Goal: Transaction & Acquisition: Purchase product/service

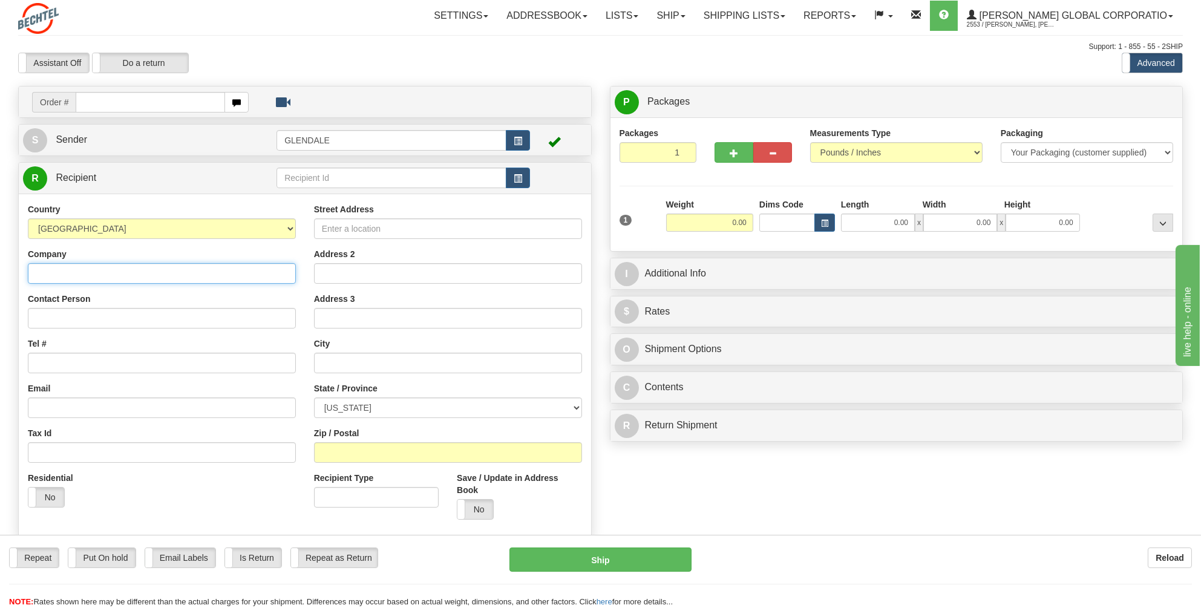
click at [34, 272] on input "Company" at bounding box center [162, 273] width 268 height 21
paste input "Bechtel C/O Signature"
type input "Bechtel C/O Signature"
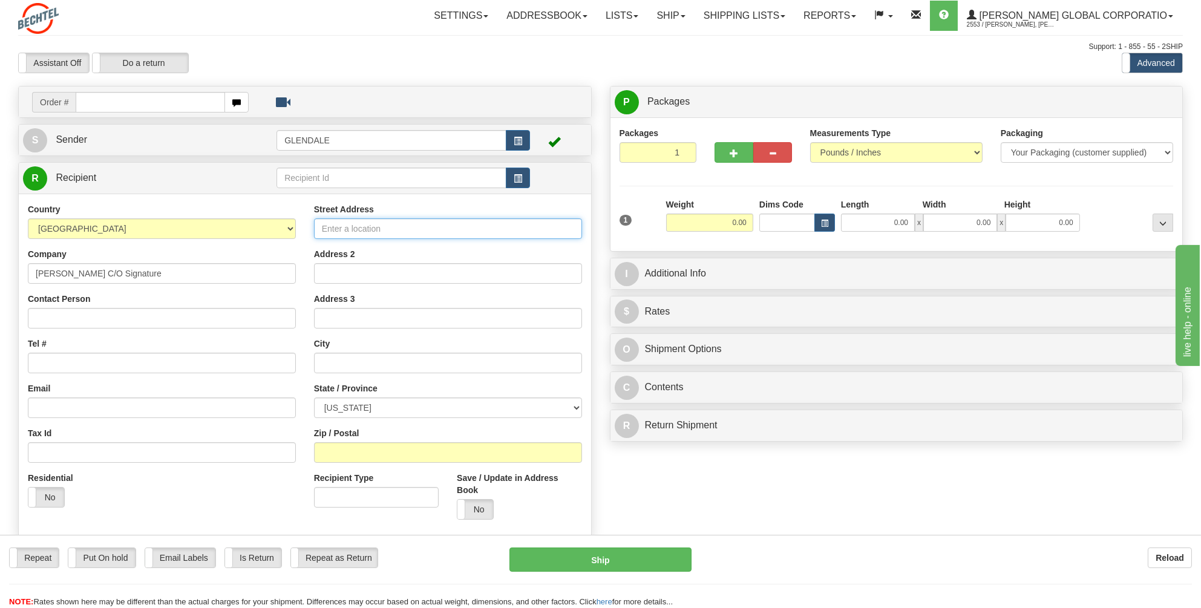
click at [334, 227] on input "Street Address" at bounding box center [448, 228] width 268 height 21
paste input "8433 Earhart Road"
type input "8433 Earhart Road"
click at [329, 356] on input "text" at bounding box center [448, 363] width 268 height 21
type input "Oakland"
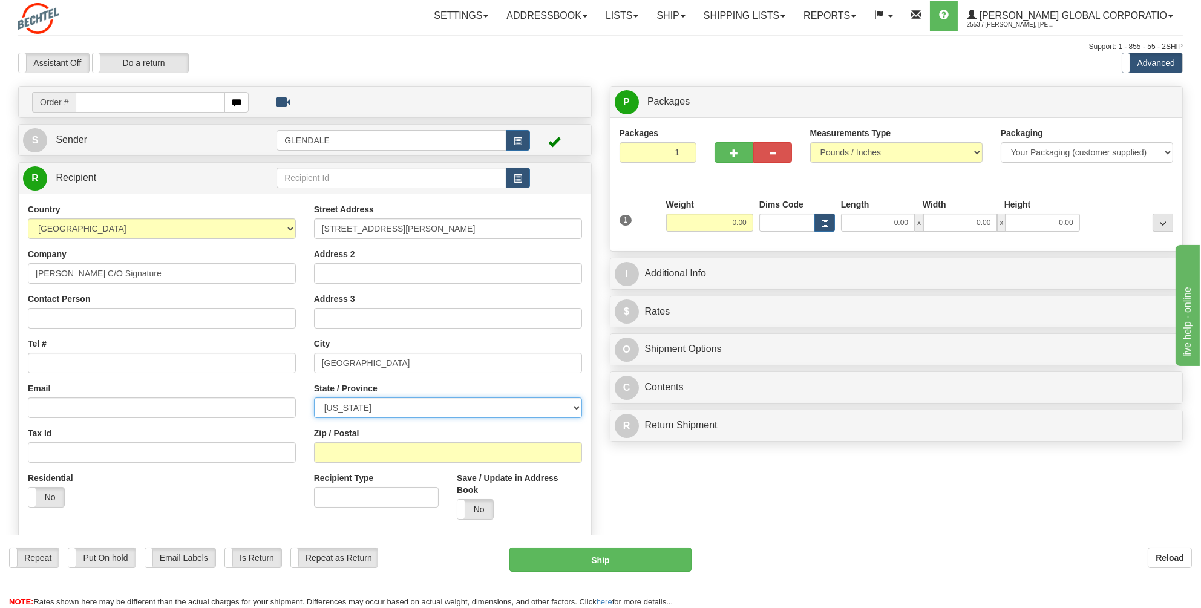
click at [576, 407] on select "ALABAMA ALASKA ARIZONA ARKANSAS Armed Forces America Armed Forces Europe Armed …" at bounding box center [448, 408] width 268 height 21
select select "CA"
click at [314, 398] on select "ALABAMA ALASKA ARIZONA ARKANSAS Armed Forces America Armed Forces Europe Armed …" at bounding box center [448, 408] width 268 height 21
click at [33, 355] on input "Tel #" at bounding box center [162, 363] width 268 height 21
type input "4802053648"
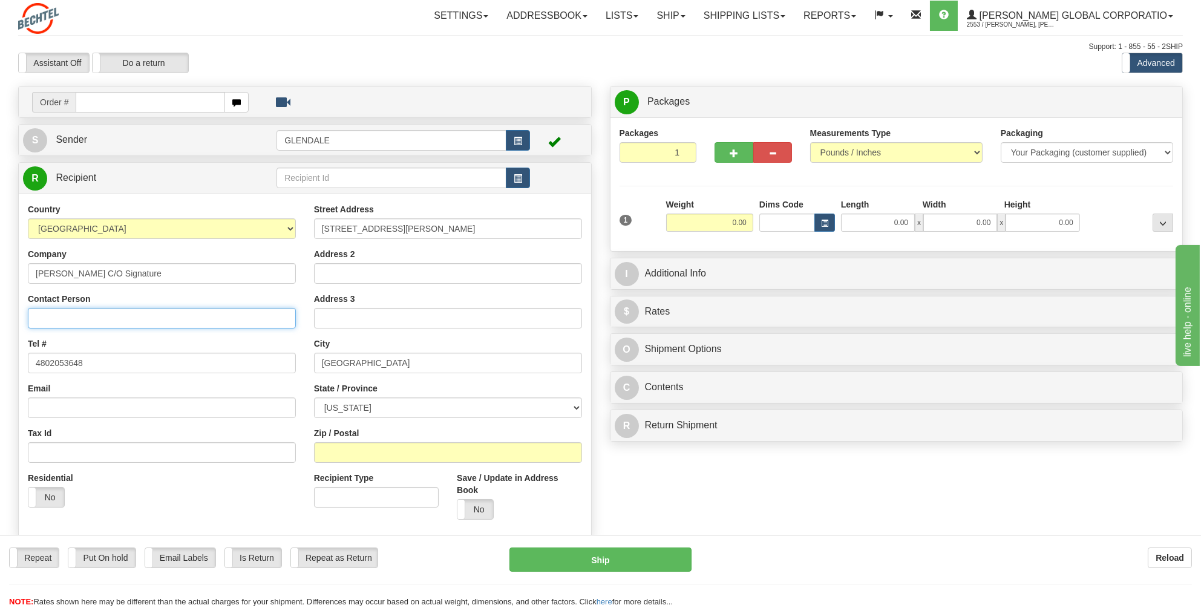
click at [44, 316] on input "Contact Person" at bounding box center [162, 318] width 268 height 21
type input "Oakland Hanger"
drag, startPoint x: 736, startPoint y: 225, endPoint x: 743, endPoint y: 224, distance: 7.3
click at [736, 225] on input "0.00" at bounding box center [709, 223] width 87 height 18
type input "4.00"
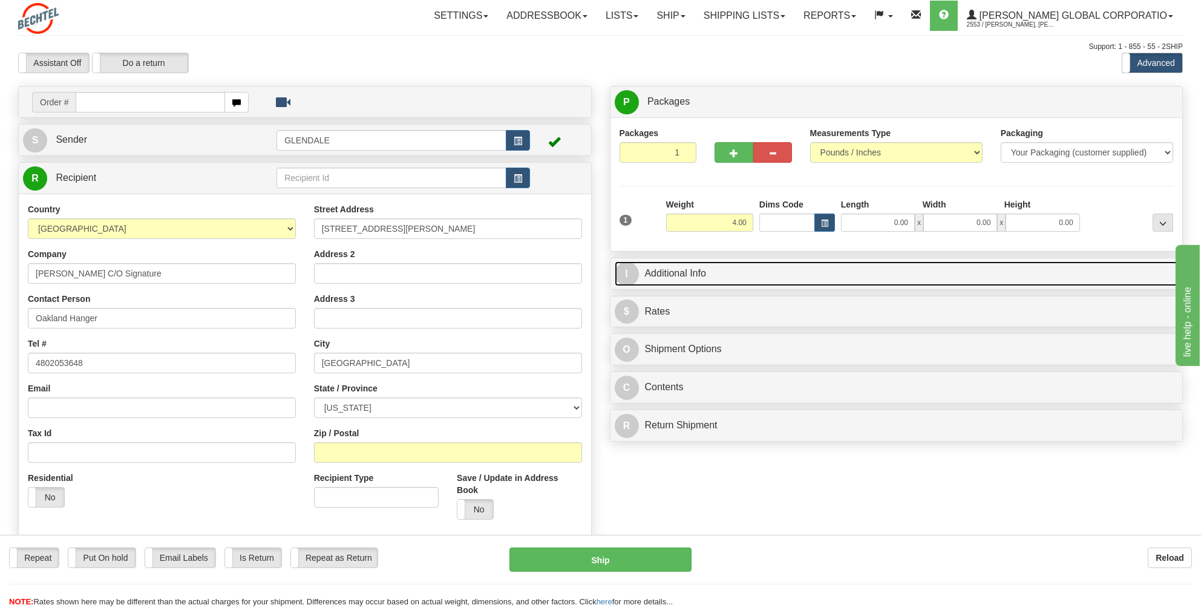
click at [681, 273] on link "I Additional Info" at bounding box center [897, 273] width 564 height 25
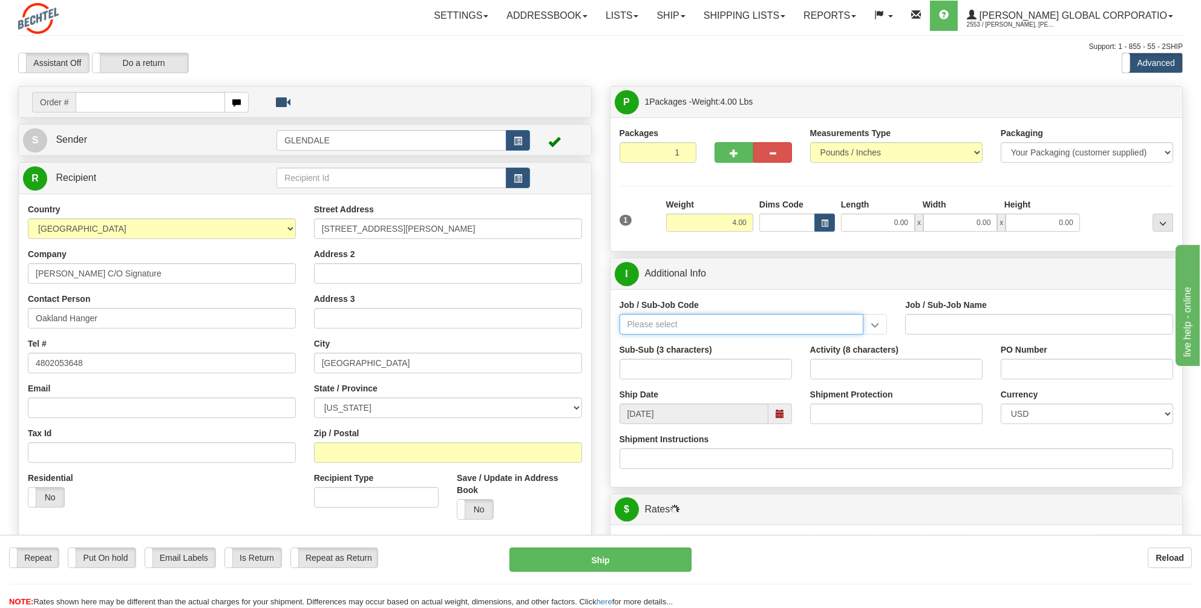
click at [633, 319] on input "Job / Sub-Job Code" at bounding box center [742, 324] width 244 height 21
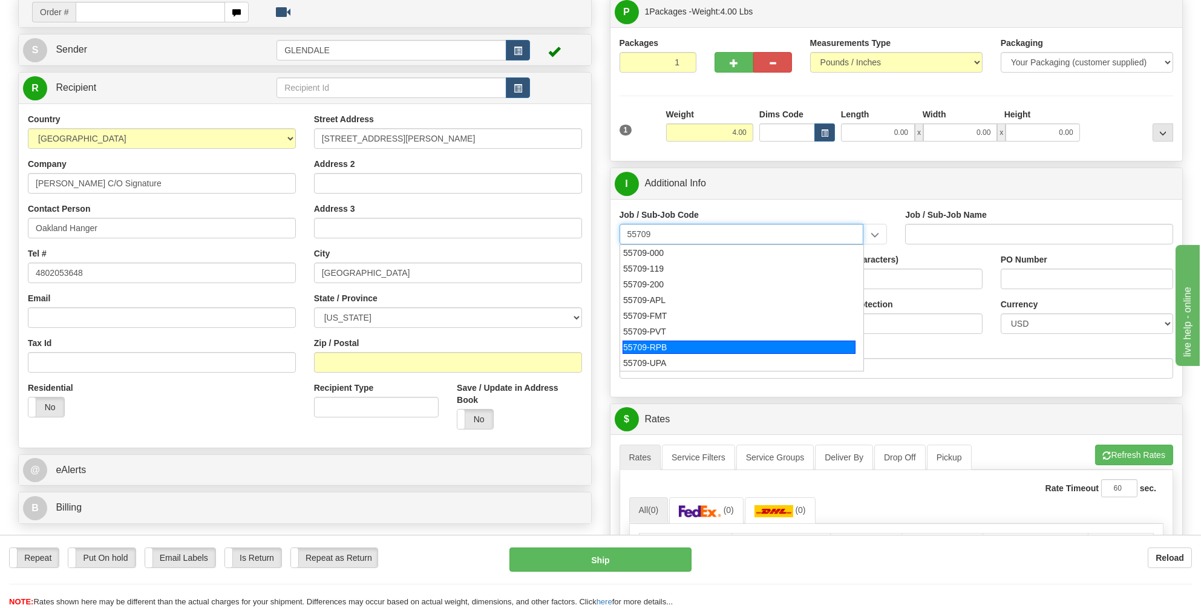
scroll to position [61, 0]
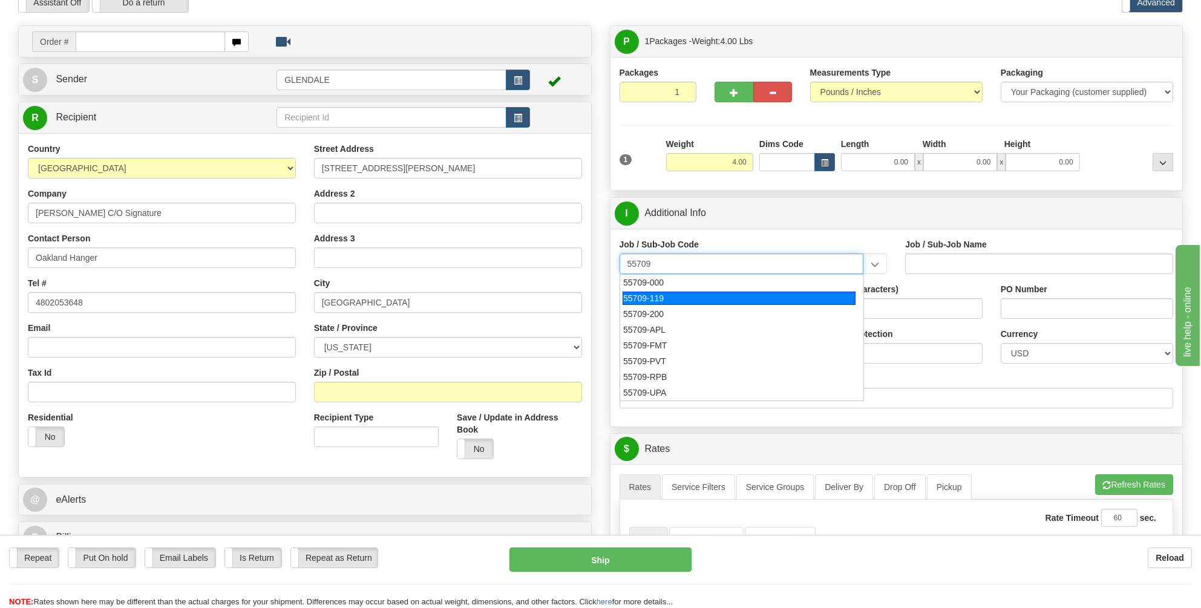
click at [727, 298] on div "55709-119" at bounding box center [739, 298] width 233 height 13
type input "55709-119"
type input "GENERAL AIRCRAFT OPS - EXTRAORDINARY UNSCHEDULED C"
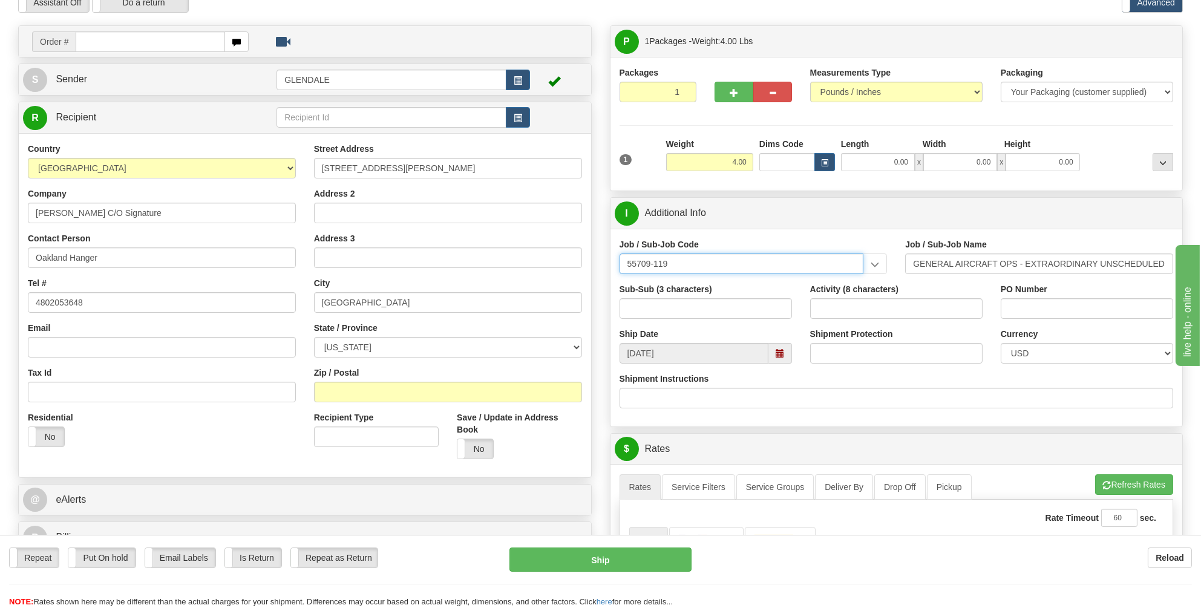
drag, startPoint x: 676, startPoint y: 260, endPoint x: 606, endPoint y: 260, distance: 69.6
click at [606, 260] on div "P Packages 1 Packages - Weight: 4.00 Lbs Shipment Level Shipm. Package Level Pa…" at bounding box center [897, 436] width 592 height 822
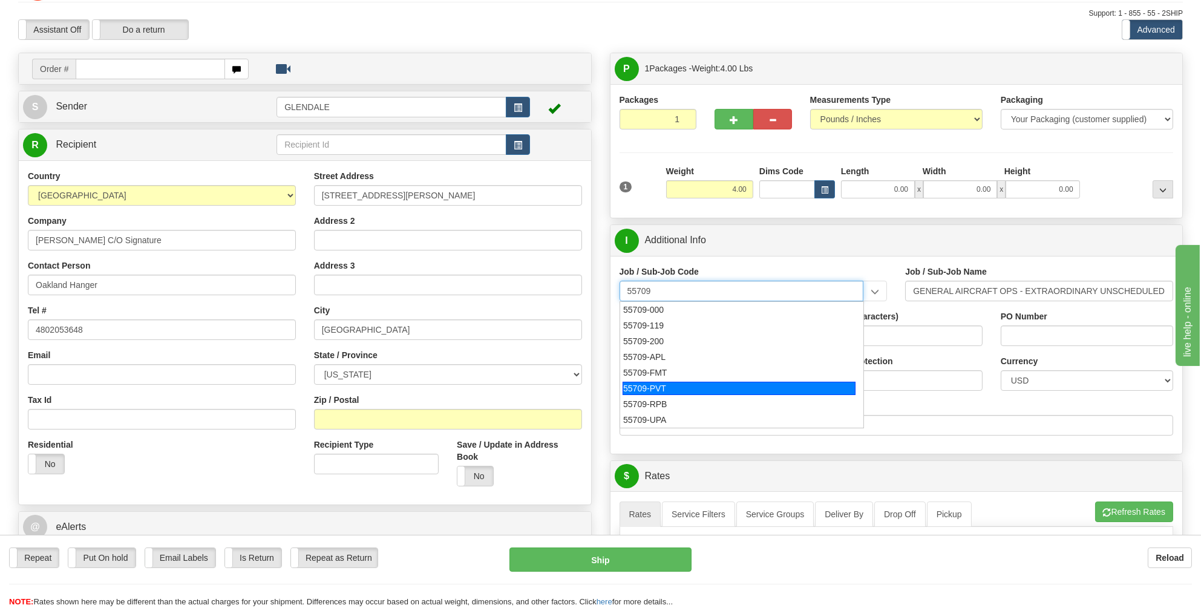
scroll to position [0, 0]
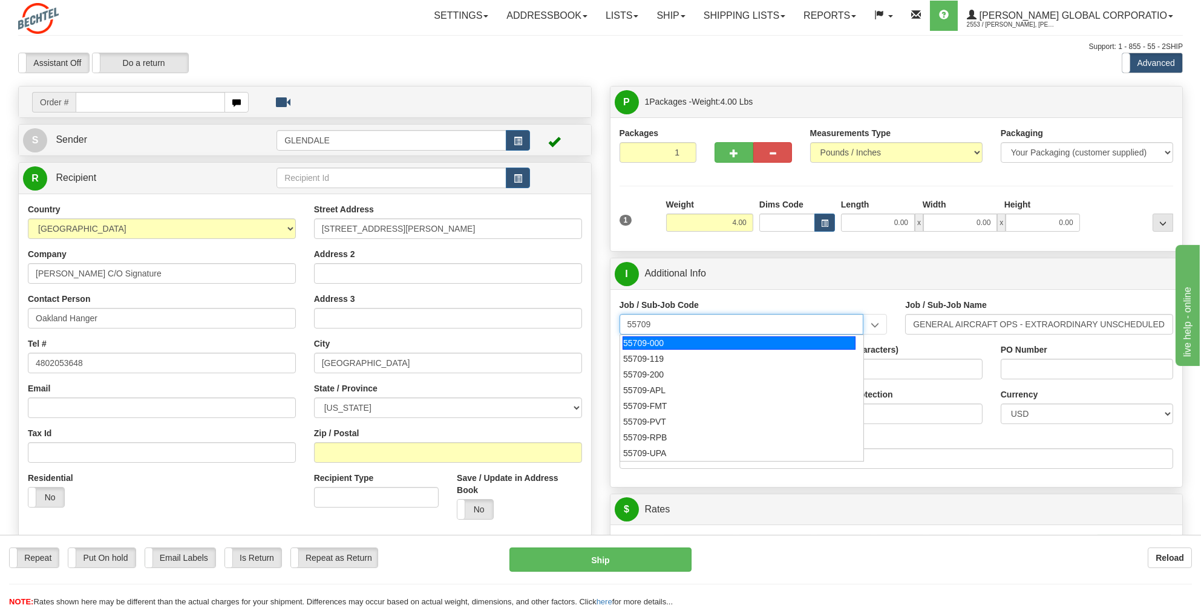
click at [639, 342] on div "55709-000" at bounding box center [739, 342] width 233 height 13
type input "55709-000"
type input "GENERAL AIRCRAFT OPS - GENERAL AIRCRAFTS OPERATION"
type input "55709-000"
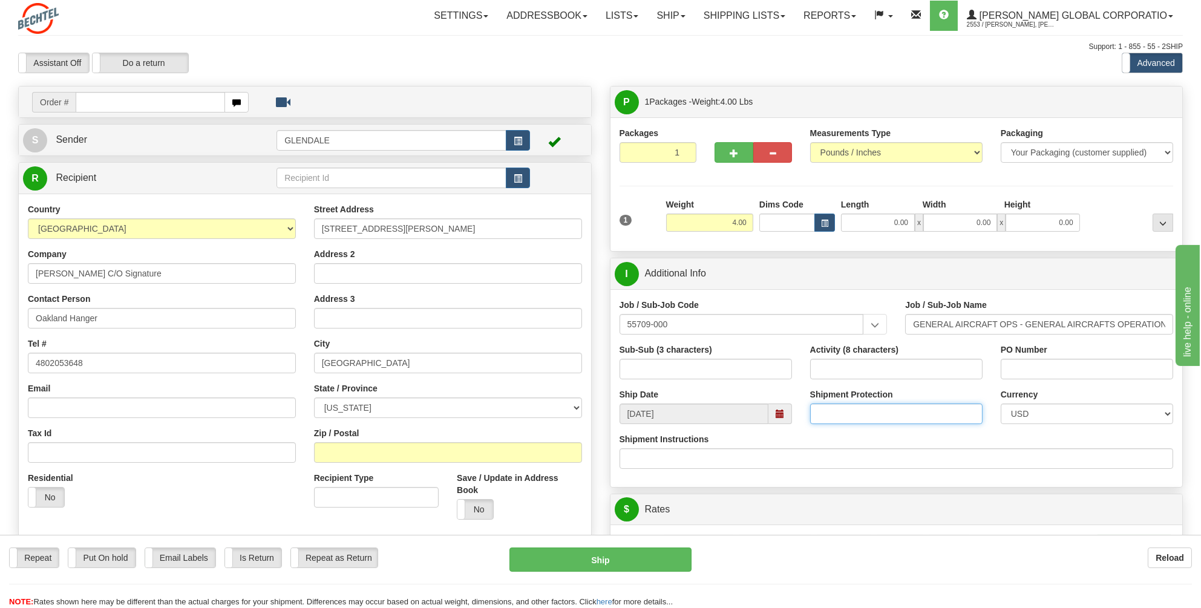
click at [909, 416] on input "Shipment Protection" at bounding box center [896, 414] width 172 height 21
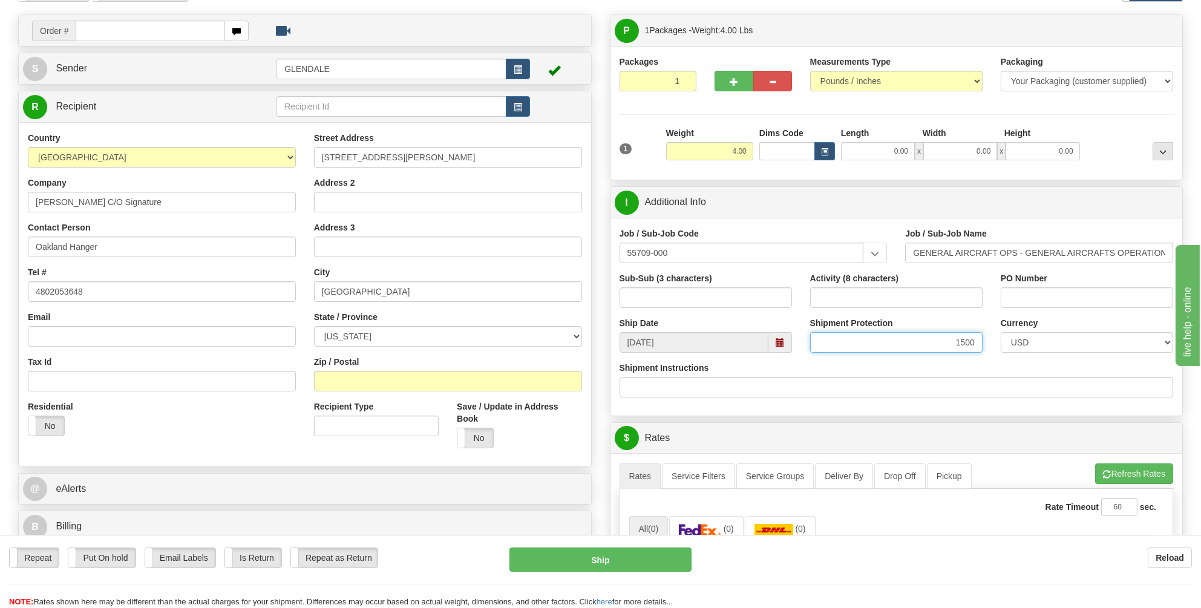
scroll to position [182, 0]
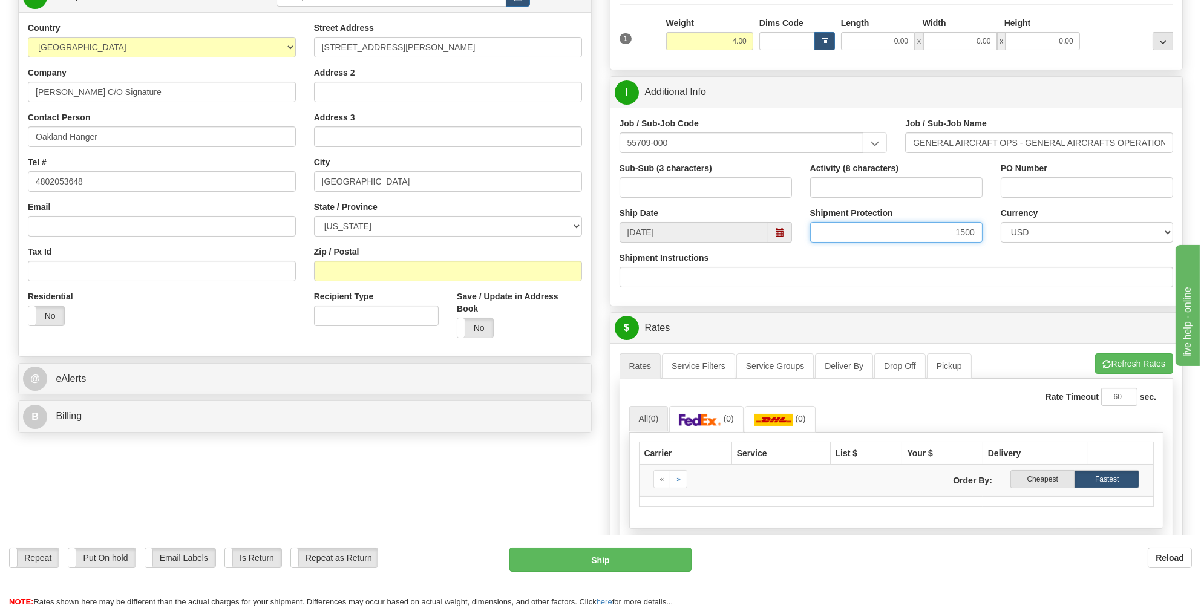
type input "1500"
click at [325, 269] on input "Zip / Postal" at bounding box center [448, 271] width 268 height 21
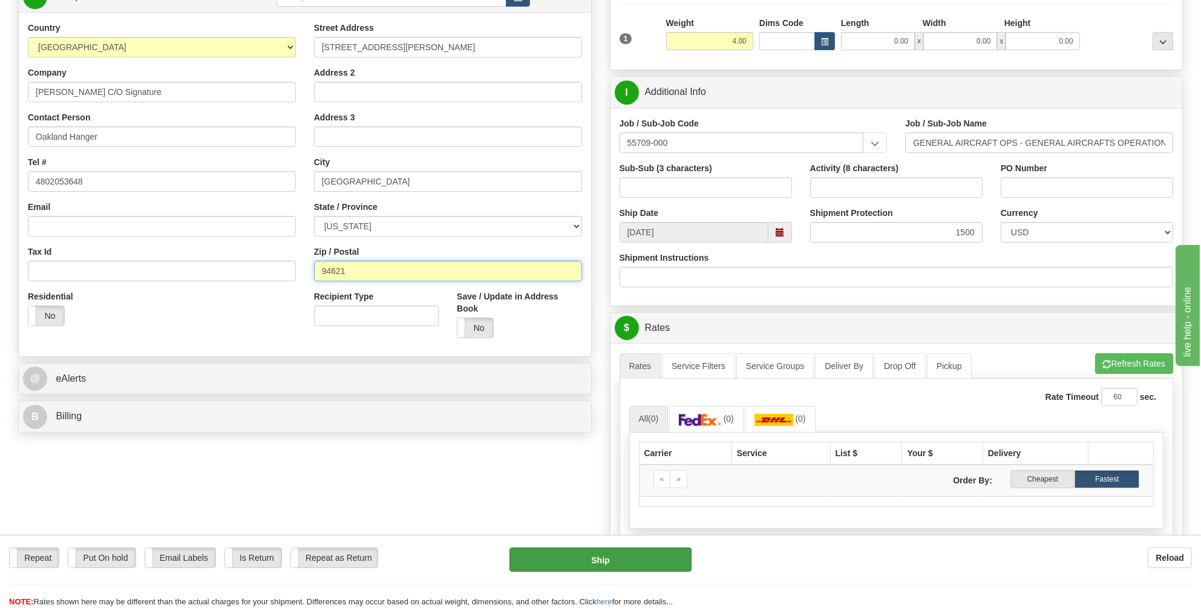
type input "94621"
click at [603, 558] on button "Ship" at bounding box center [600, 560] width 182 height 24
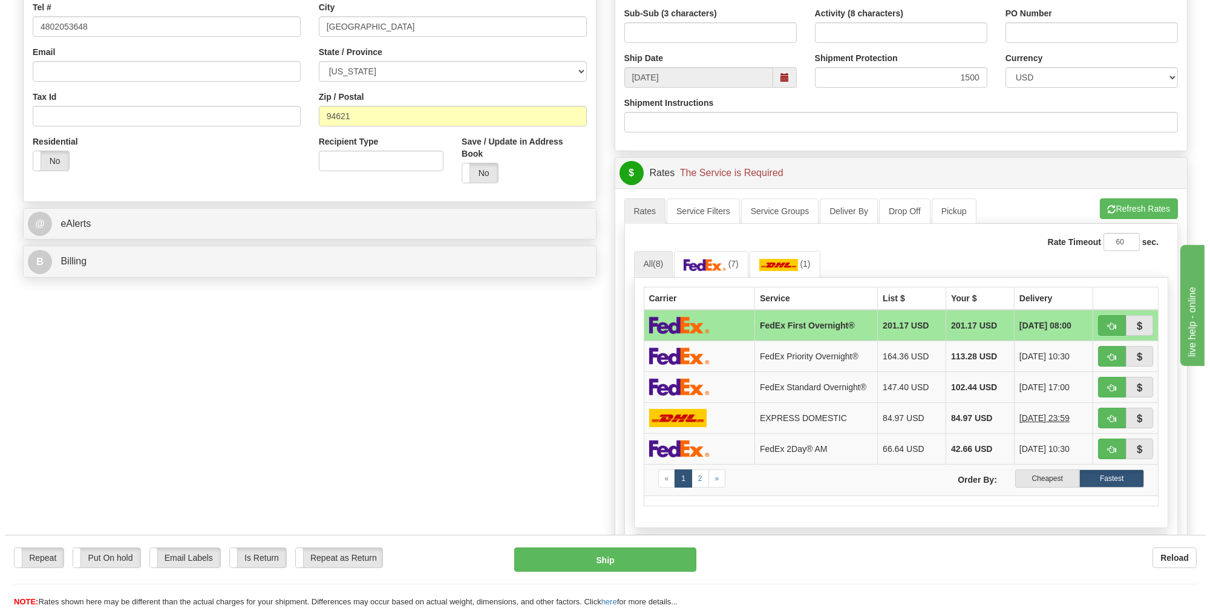
scroll to position [363, 0]
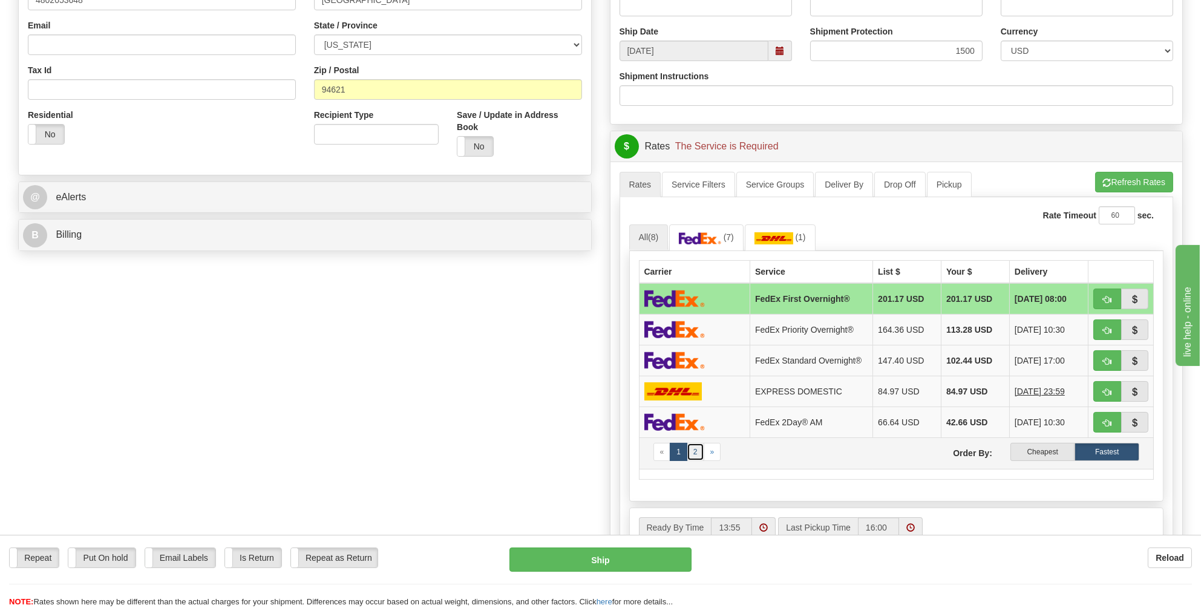
click at [693, 445] on link "2" at bounding box center [696, 452] width 18 height 18
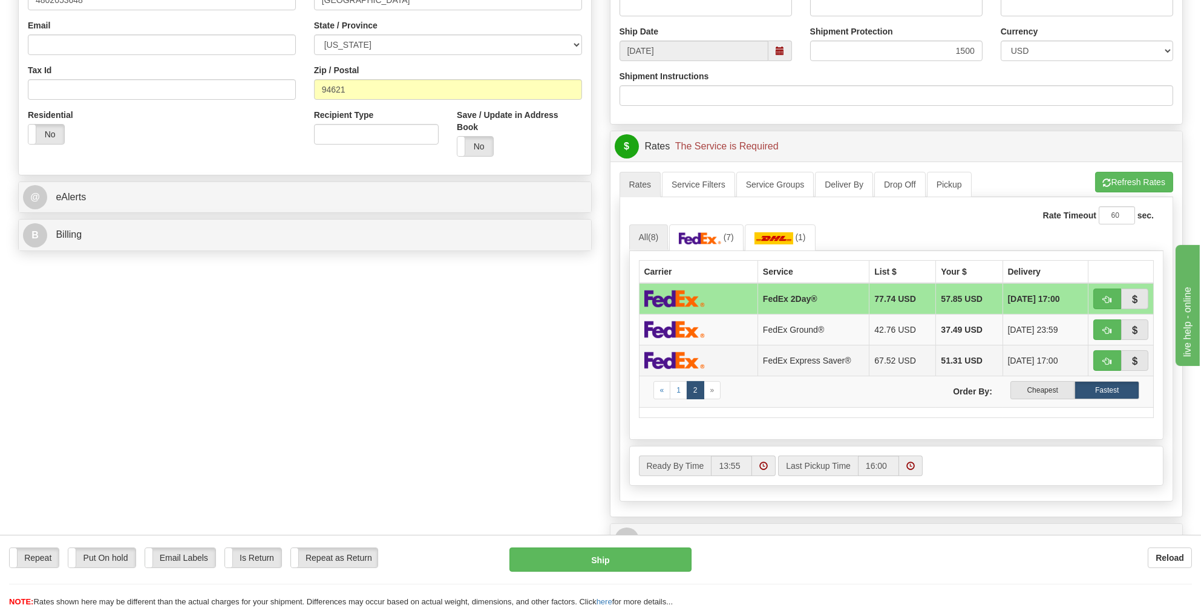
click at [681, 358] on img at bounding box center [674, 361] width 61 height 18
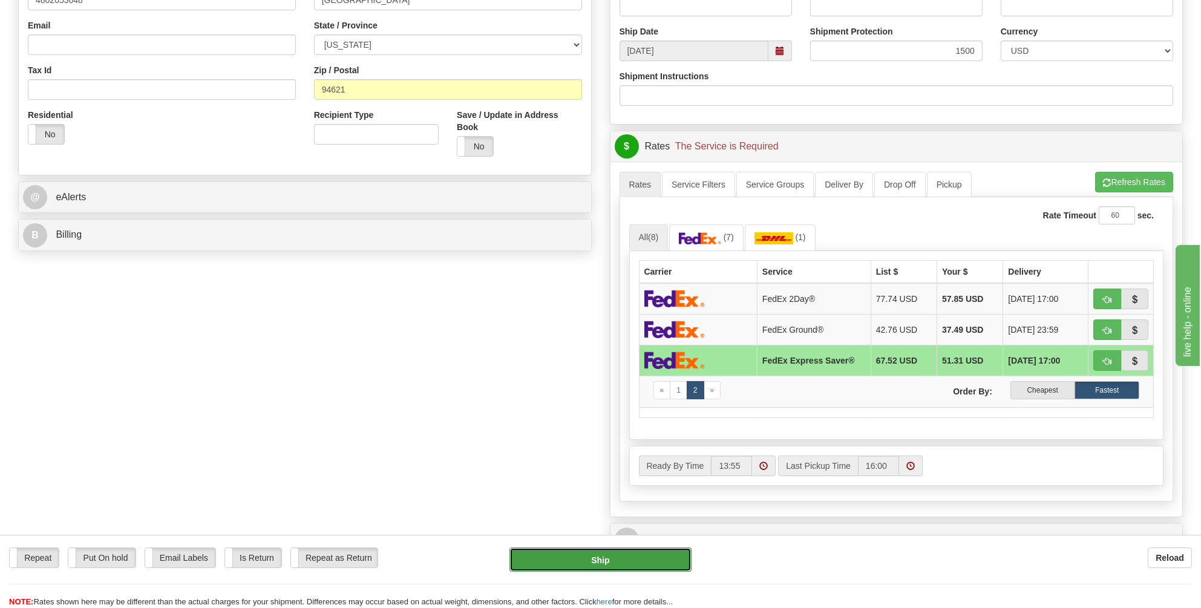
click at [601, 559] on button "Ship" at bounding box center [600, 560] width 182 height 24
type input "20"
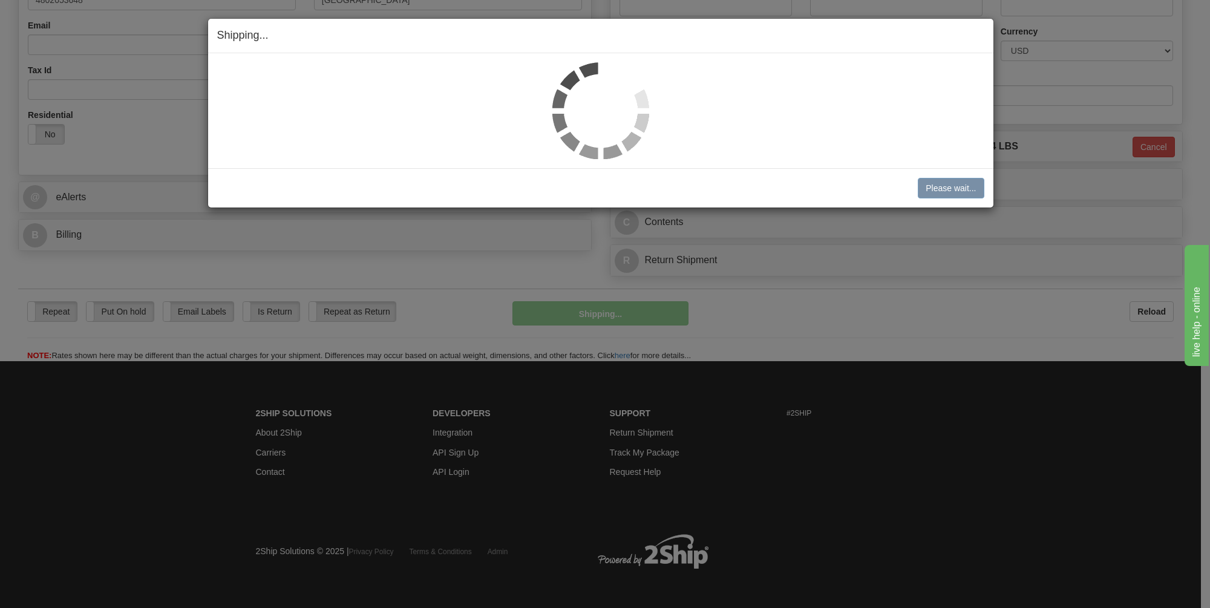
scroll to position [359, 0]
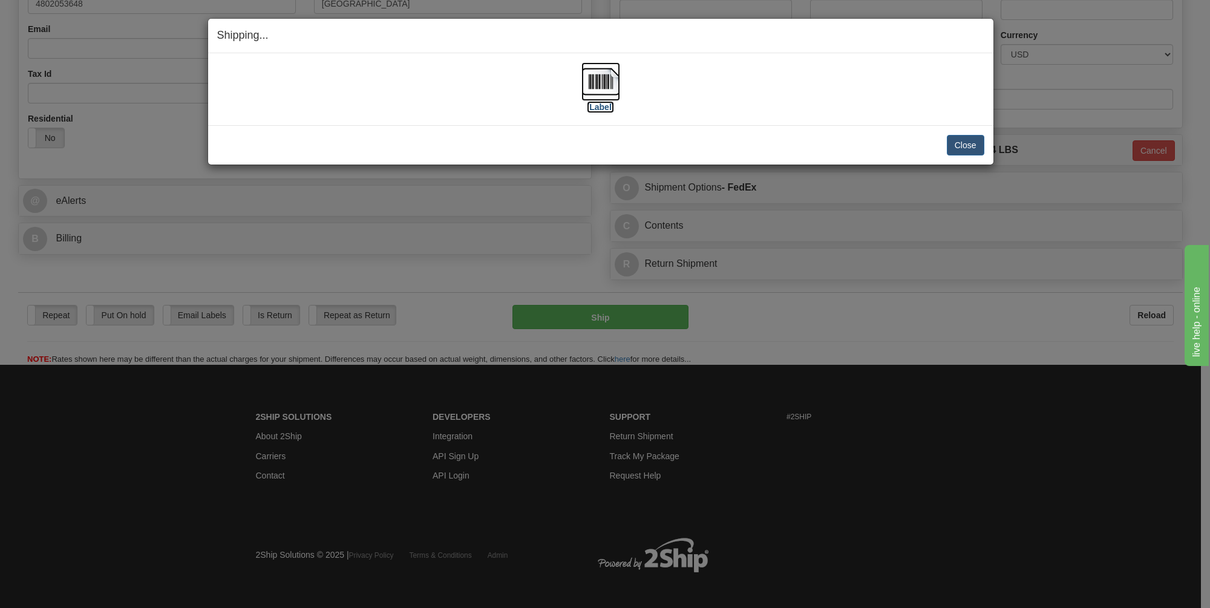
click at [600, 83] on img at bounding box center [600, 81] width 39 height 39
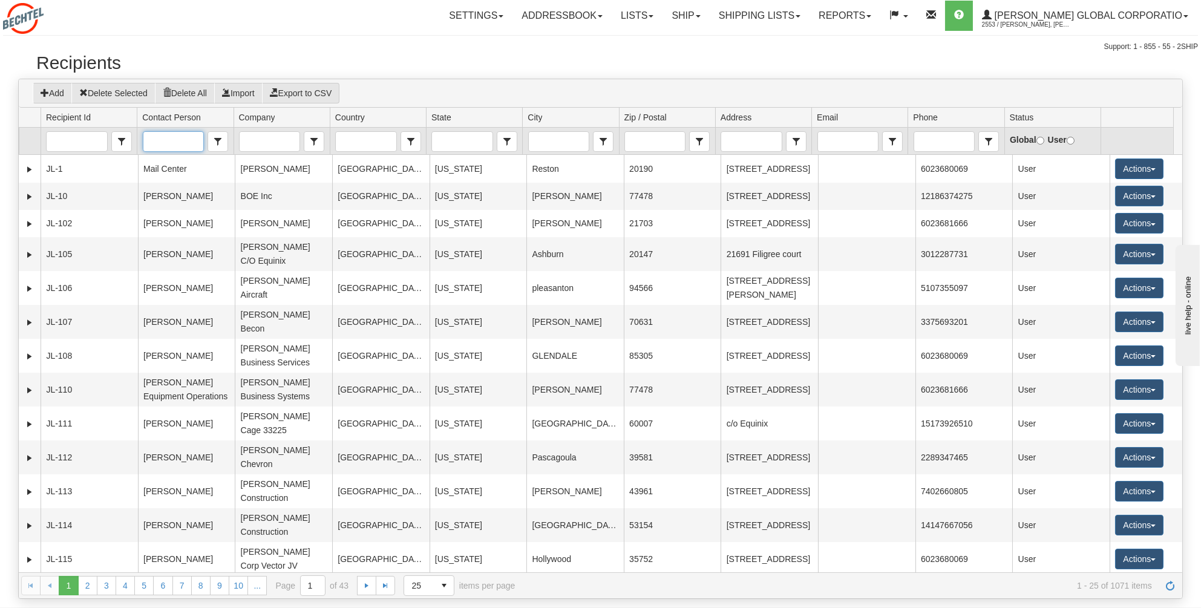
click at [155, 136] on input "Contact Person" at bounding box center [173, 141] width 60 height 19
type input "a"
click at [257, 144] on input "Company" at bounding box center [270, 141] width 60 height 19
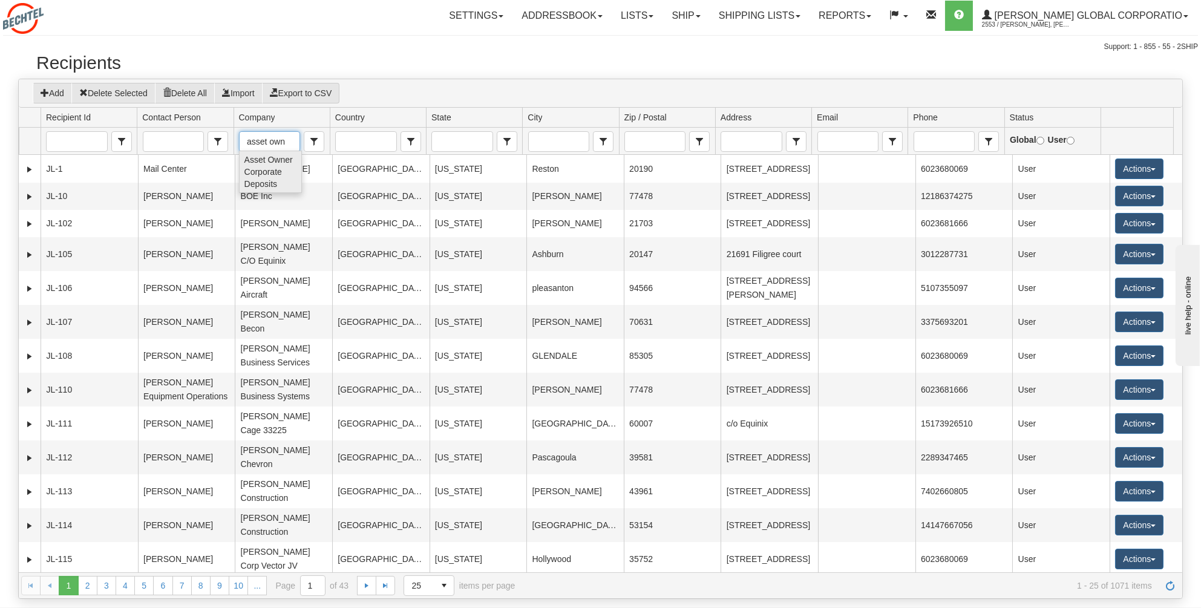
click at [268, 168] on span "Asset Owner Corporate Deposits" at bounding box center [270, 172] width 52 height 36
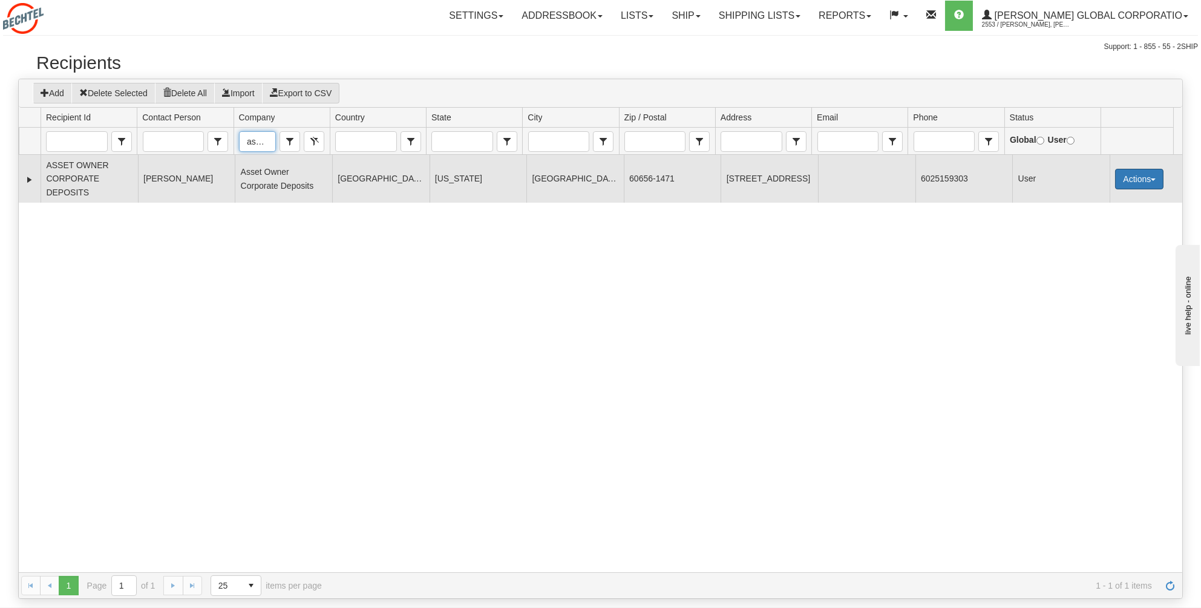
type input "Asset Owner Corporate Deposits"
click at [1153, 174] on button "Actions" at bounding box center [1139, 179] width 48 height 21
click at [1088, 264] on link "Ship" at bounding box center [1114, 265] width 97 height 16
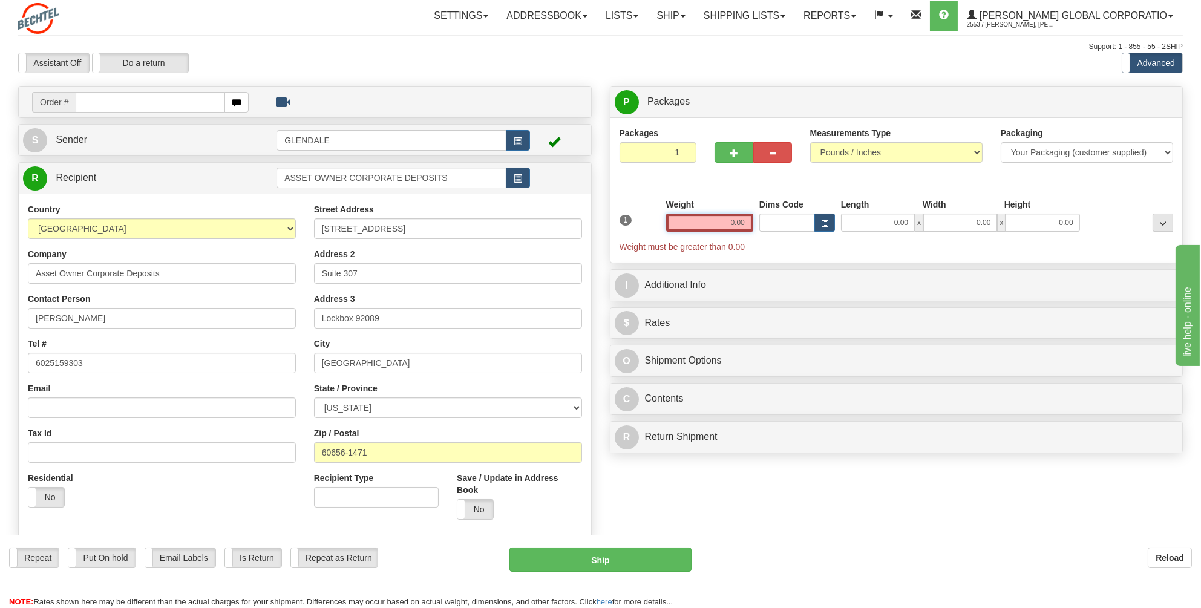
drag, startPoint x: 750, startPoint y: 223, endPoint x: 710, endPoint y: 224, distance: 39.3
click at [710, 224] on input "0.00" at bounding box center [709, 223] width 87 height 18
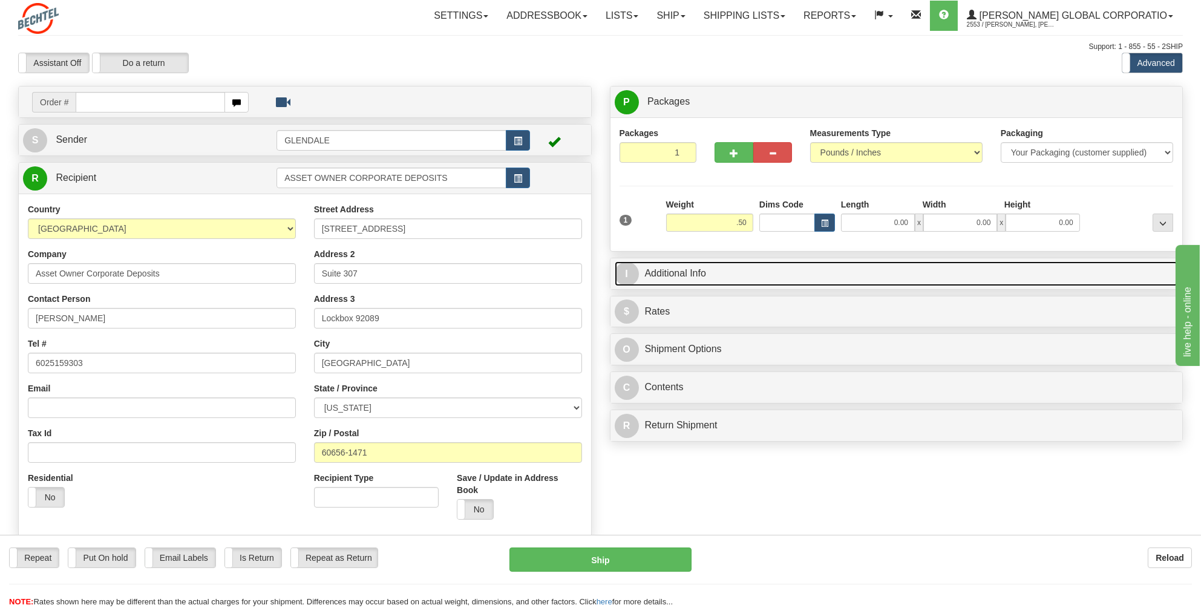
type input "0.50"
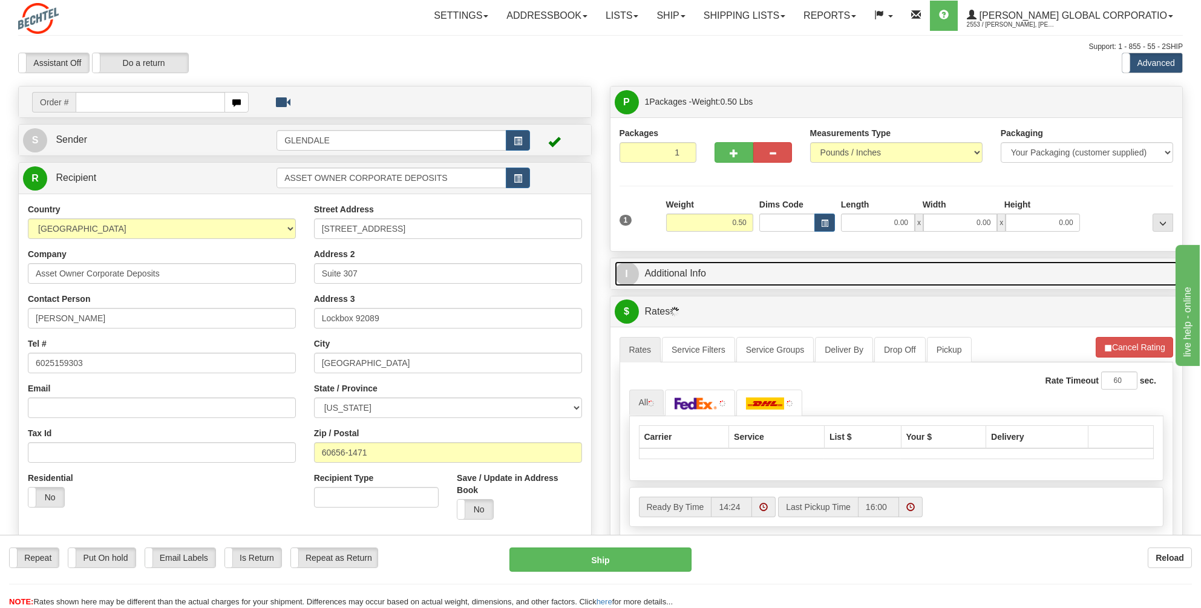
click at [666, 277] on link "I Additional Info" at bounding box center [897, 273] width 564 height 25
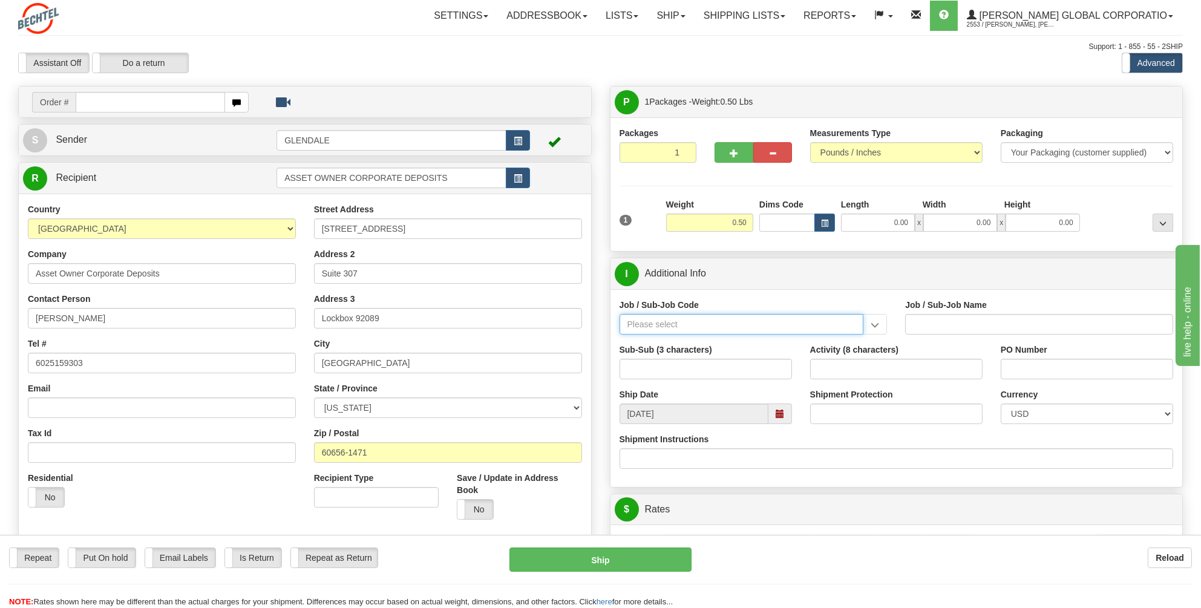
click at [642, 320] on input "Job / Sub-Job Code" at bounding box center [742, 324] width 244 height 21
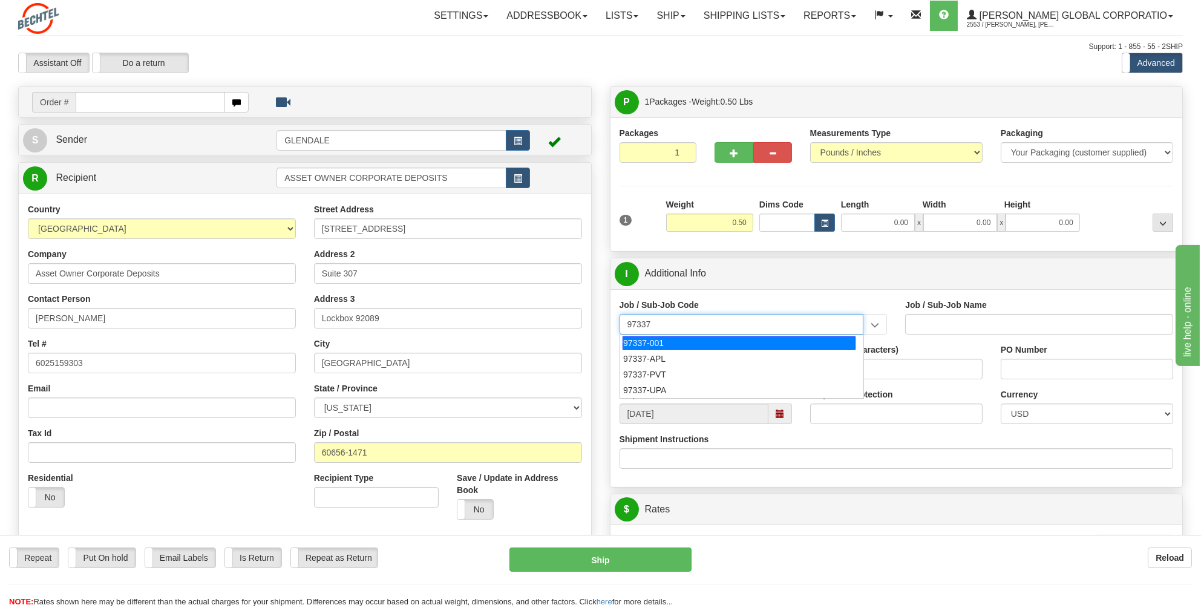
click at [650, 337] on div "97337-001" at bounding box center [739, 342] width 233 height 13
type input "97337-001"
type input "MED & DENTAL BENEFIT - CONTROLLER COSTS"
type input "97337-001"
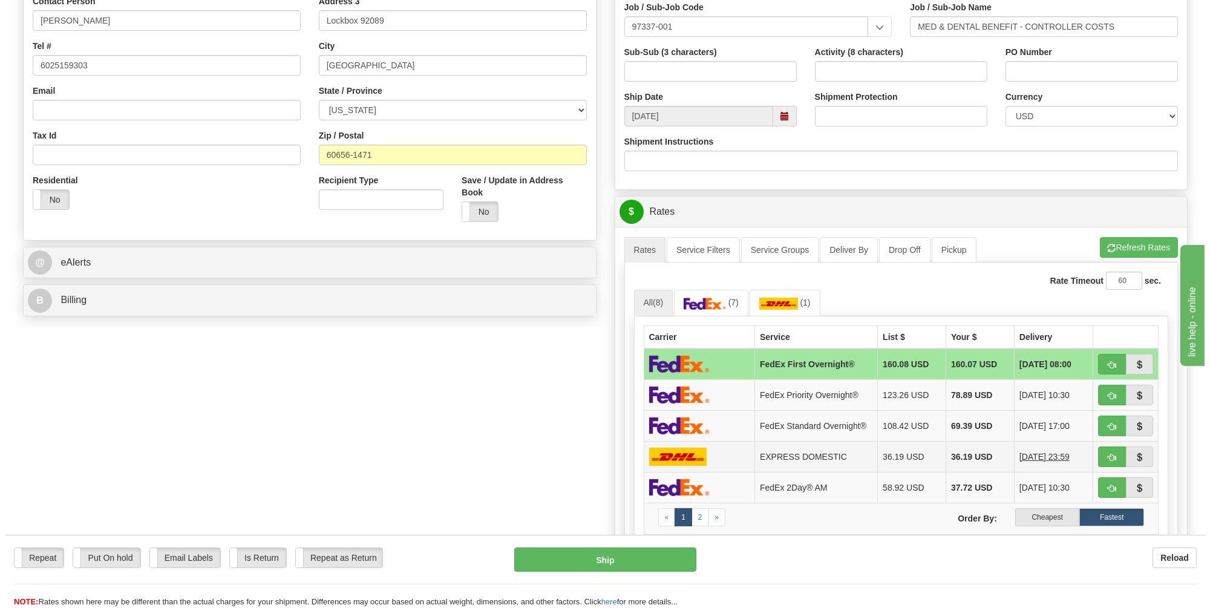
scroll to position [303, 0]
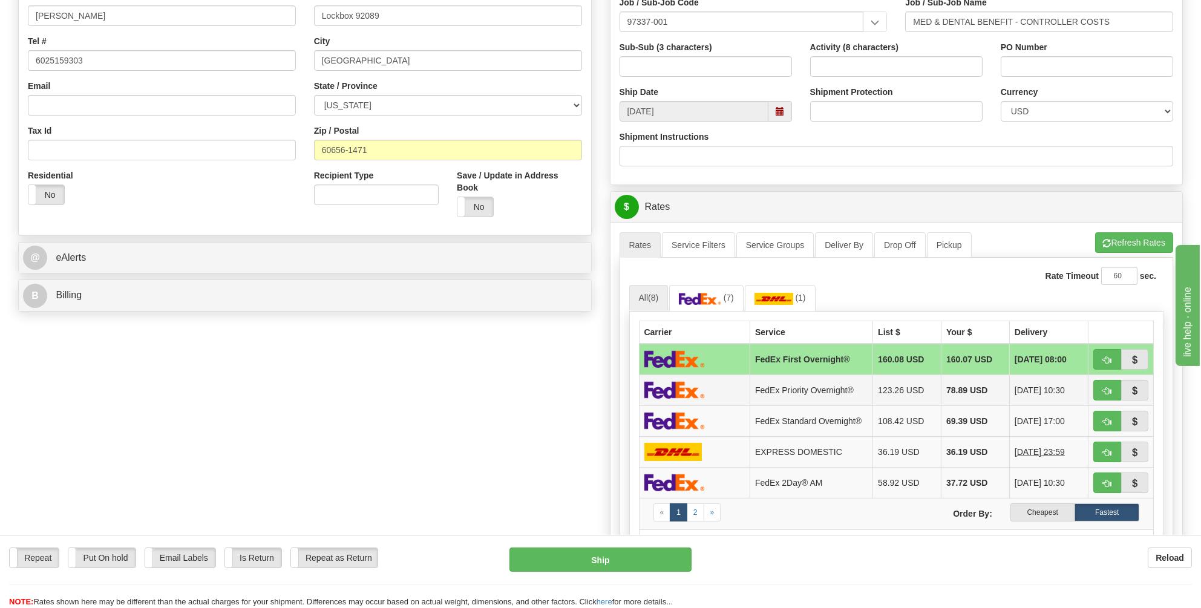
click at [679, 386] on img at bounding box center [674, 390] width 61 height 18
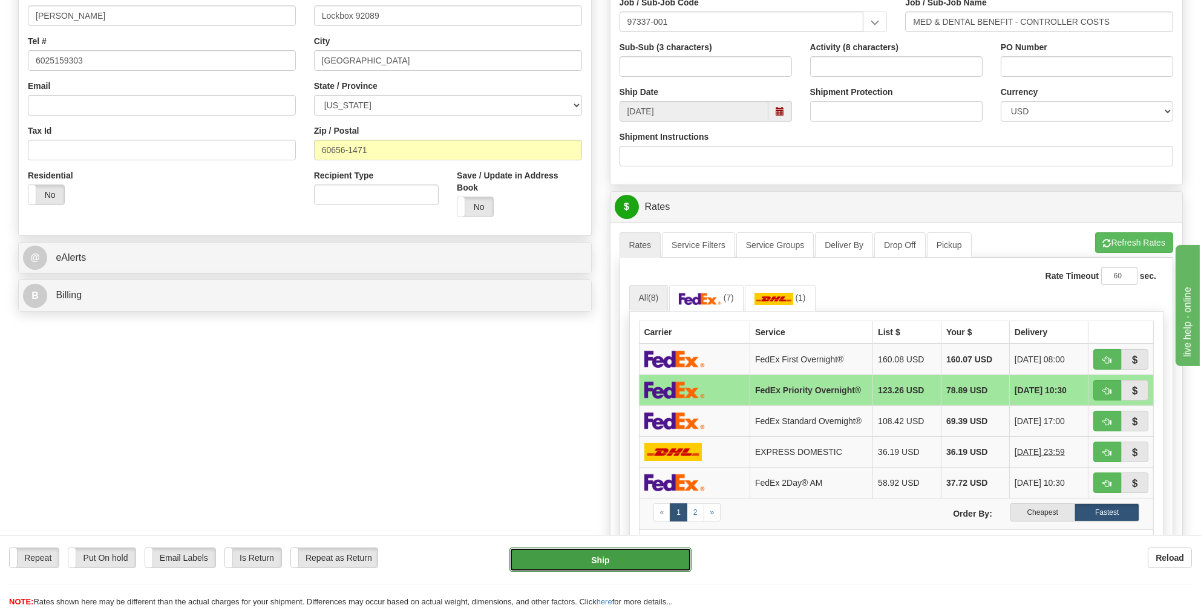
click at [595, 558] on button "Ship" at bounding box center [600, 560] width 182 height 24
type input "01"
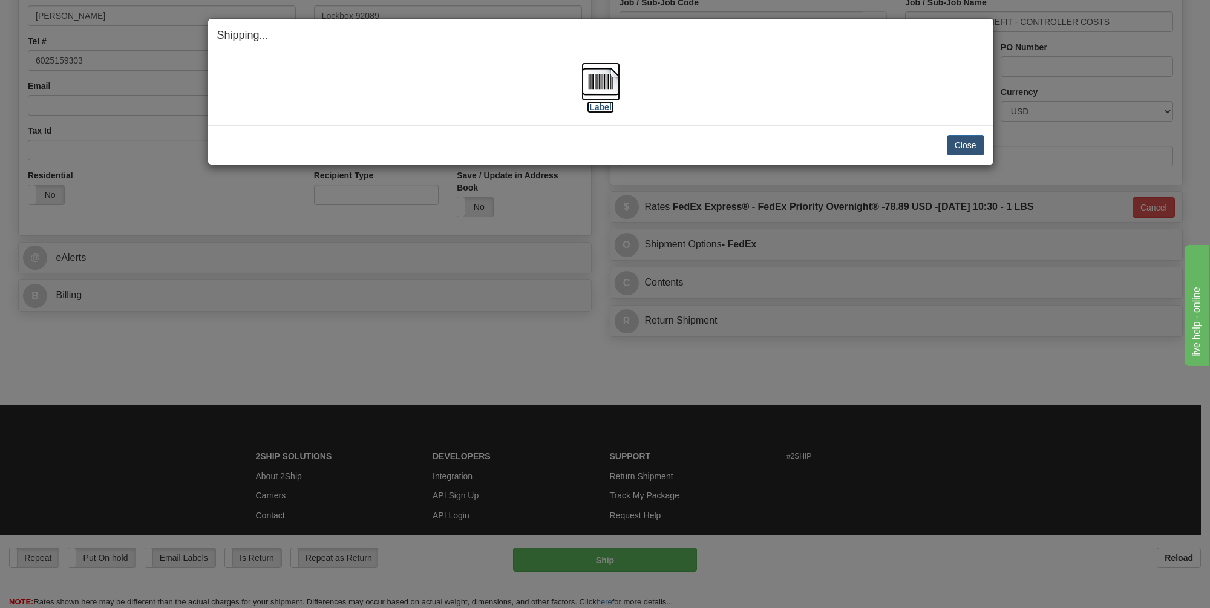
click at [600, 74] on img at bounding box center [600, 81] width 39 height 39
